Goal: Task Accomplishment & Management: Use online tool/utility

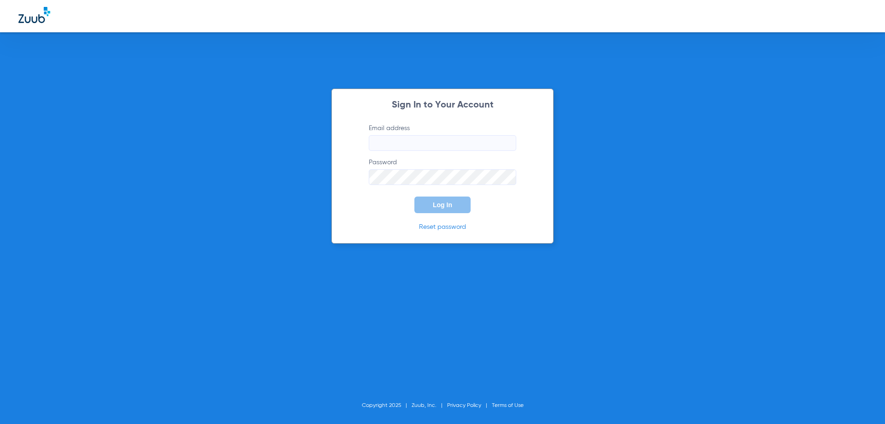
type input "[EMAIL_ADDRESS][DOMAIN_NAME]"
click at [571, 267] on div "Sign In to Your Account Email address [EMAIL_ADDRESS][DOMAIN_NAME] Password Log…" at bounding box center [442, 212] width 885 height 424
click at [445, 200] on button "Log In" at bounding box center [443, 204] width 56 height 17
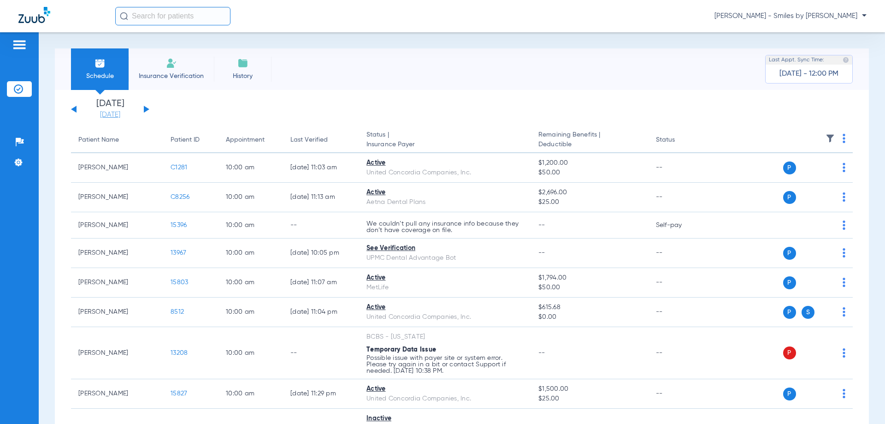
click at [110, 112] on link "[DATE]" at bounding box center [110, 114] width 55 height 9
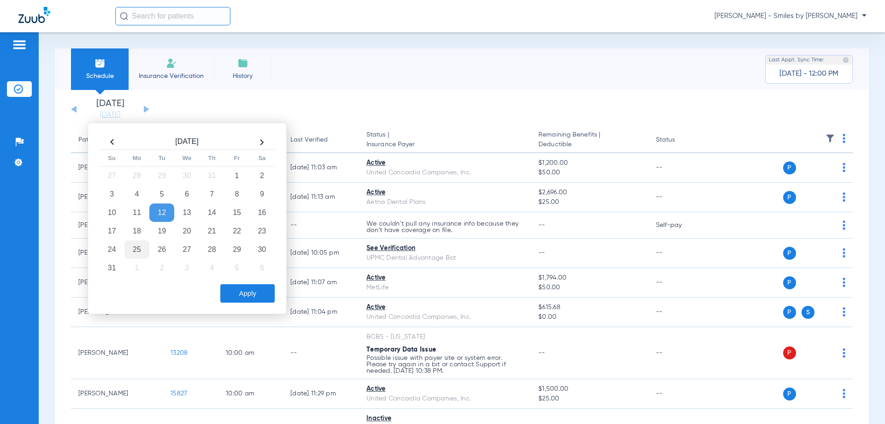
click at [140, 244] on td "25" at bounding box center [137, 249] width 25 height 18
click at [241, 298] on button "Apply" at bounding box center [247, 293] width 54 height 18
